Goal: Complete application form

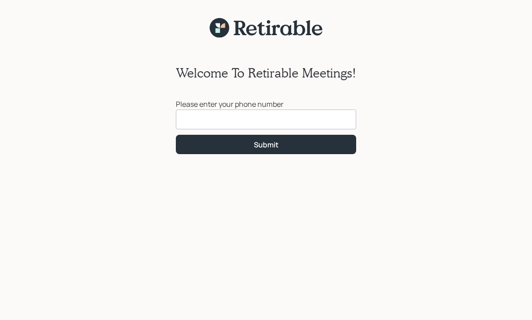
click at [300, 120] on input at bounding box center [266, 119] width 180 height 20
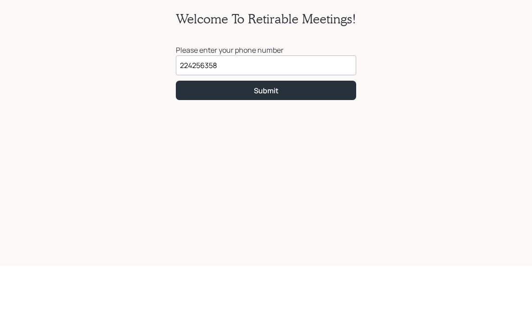
type input "[PHONE_NUMBER]"
click at [279, 135] on button "Submit" at bounding box center [266, 144] width 180 height 19
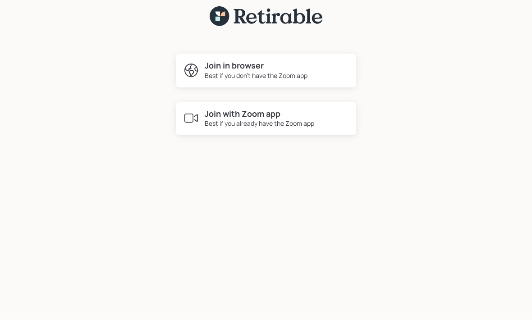
click at [259, 119] on div "Best if you already have the Zoom app" at bounding box center [259, 123] width 109 height 9
